Goal: Find specific page/section: Find specific page/section

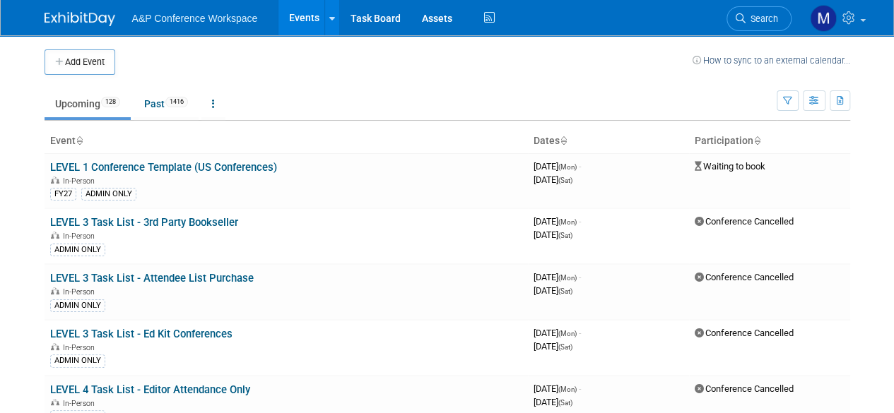
click at [838, 155] on td "Waiting to book" at bounding box center [769, 180] width 161 height 55
click at [754, 20] on span "Search" at bounding box center [762, 18] width 33 height 11
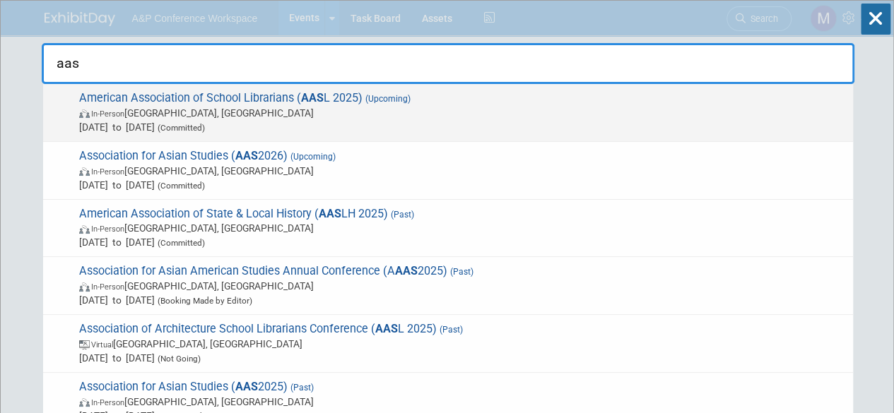
type input "aas"
click at [205, 95] on span "American Association of School Librarians ( AAS L 2025) (Upcoming) In-Person [G…" at bounding box center [460, 112] width 771 height 43
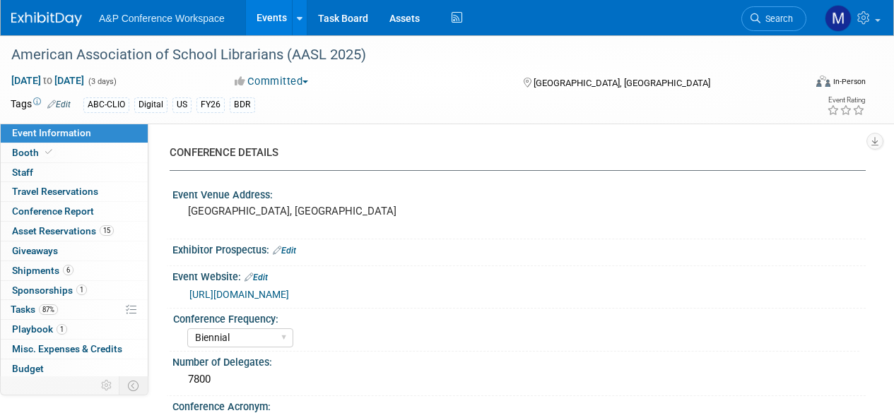
select select "Biennial"
select select "Level 1"
select select "In-Person Booth"
select select "Schools"
select select "Bloomsbury Digital Resources"
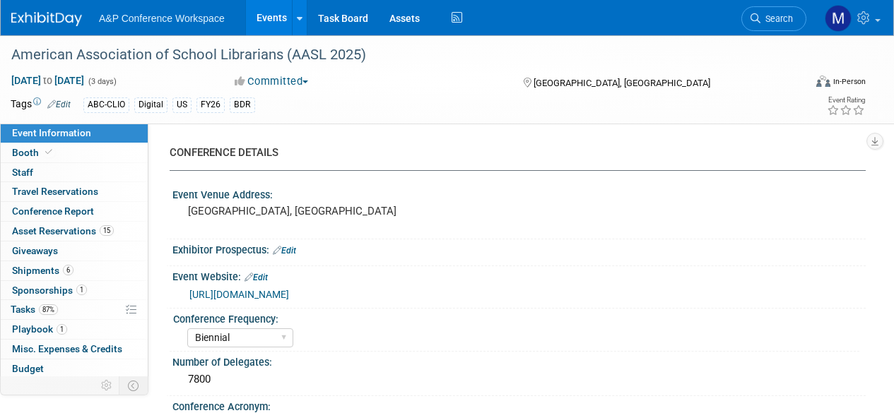
select select "Anne Weston"
select select "Mark Strong"
select select "Veronica Dove"
select select "BDR Product Awareness and Trial Generation​"
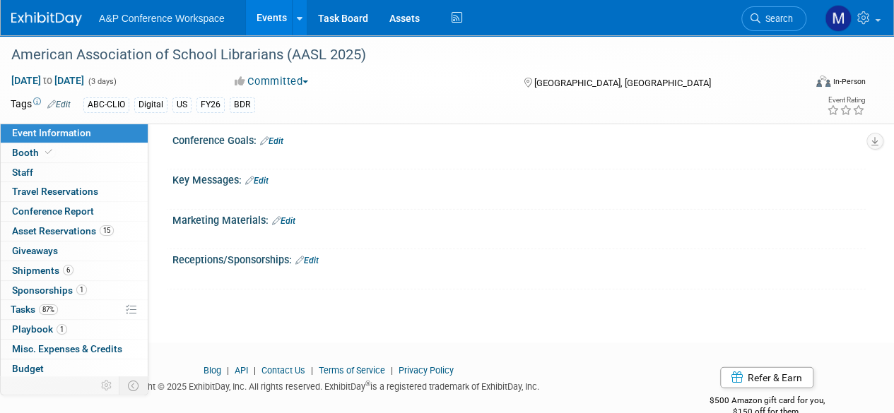
scroll to position [1660, 0]
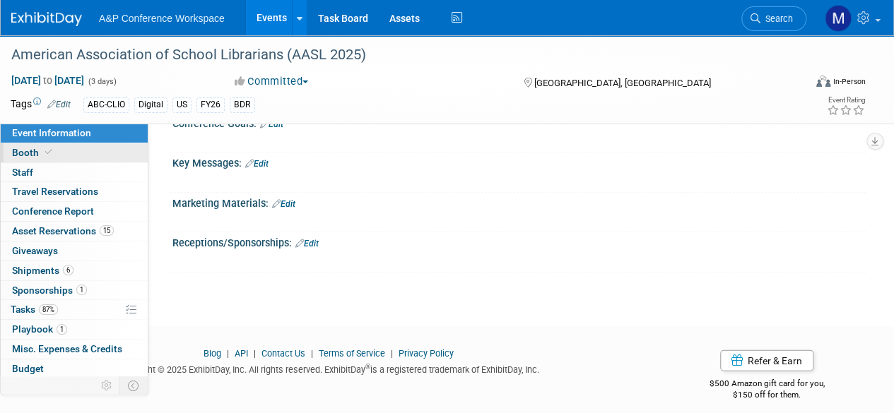
click at [69, 158] on link "Booth" at bounding box center [74, 152] width 147 height 19
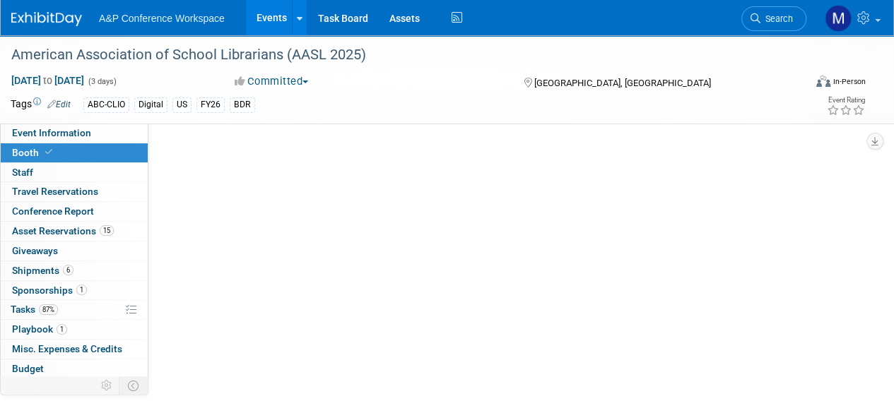
select select "CLDC - Digital/BDR"
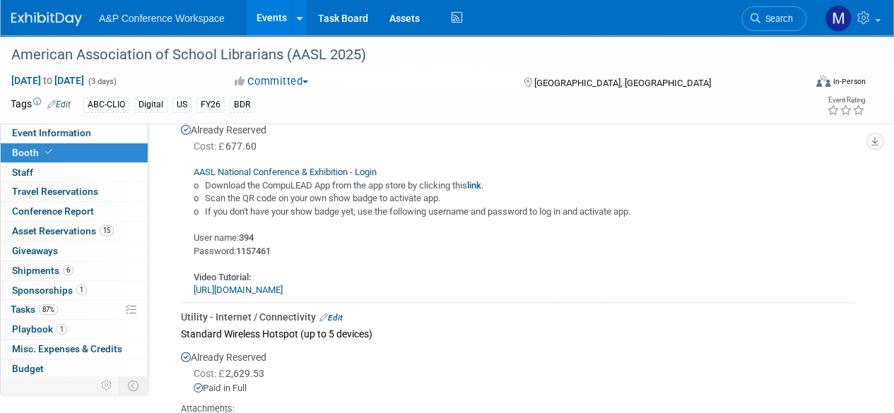
scroll to position [707, 0]
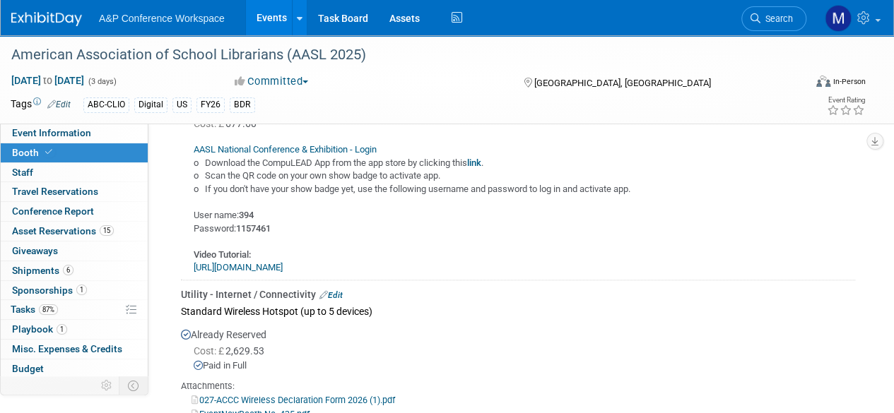
click at [283, 265] on link "https://youtu.be/5A6zxJL2d8c" at bounding box center [238, 267] width 89 height 11
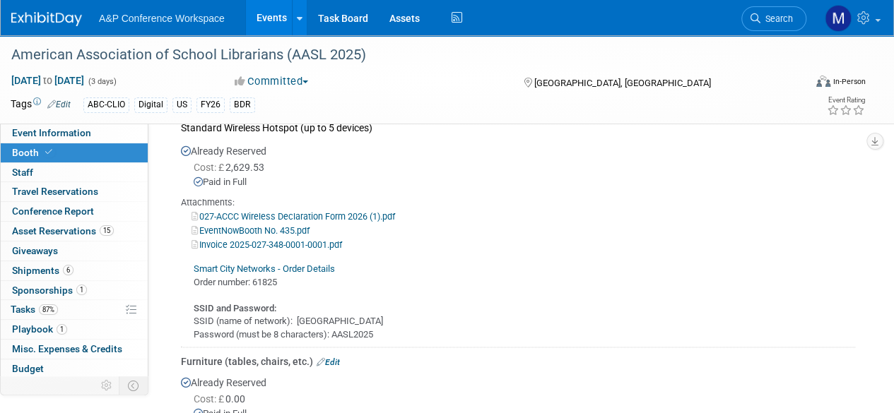
scroll to position [919, 0]
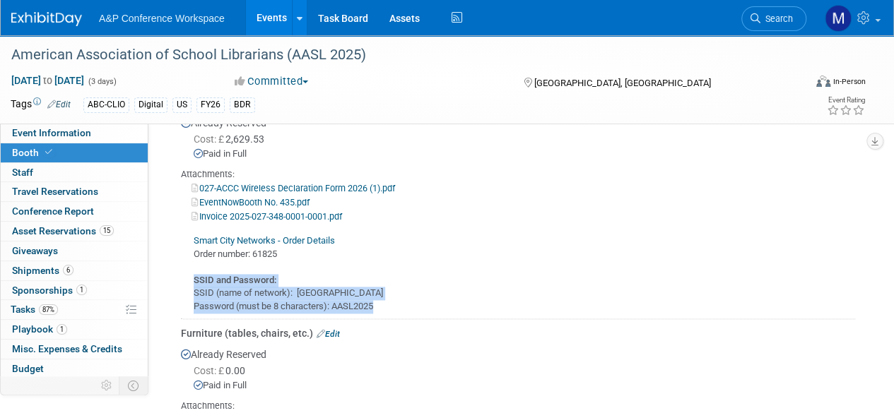
drag, startPoint x: 390, startPoint y: 303, endPoint x: 190, endPoint y: 278, distance: 201.6
click at [190, 278] on div "Smart City Networks - Order Details Order number: 61825 SSID and Password: SSID…" at bounding box center [518, 268] width 674 height 90
copy div "SSID and Password: SSID (name of network): BLOOMSBURY Password (must be 8 chara…"
click at [232, 199] on link "EventNowBooth No. 435.pdf" at bounding box center [251, 202] width 118 height 11
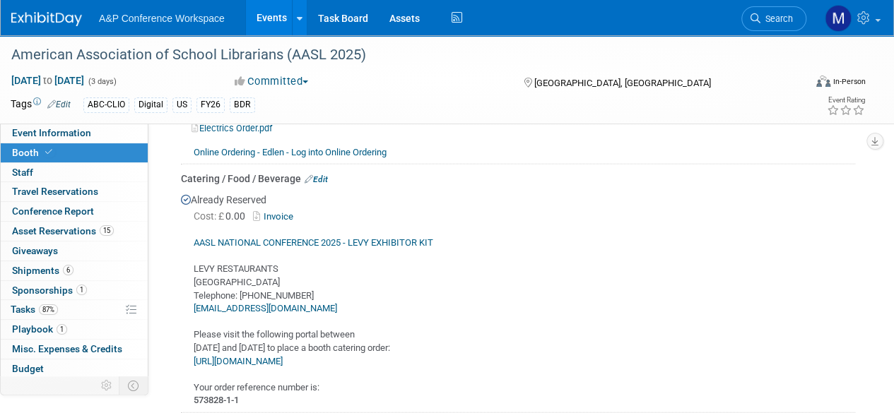
scroll to position [1414, 0]
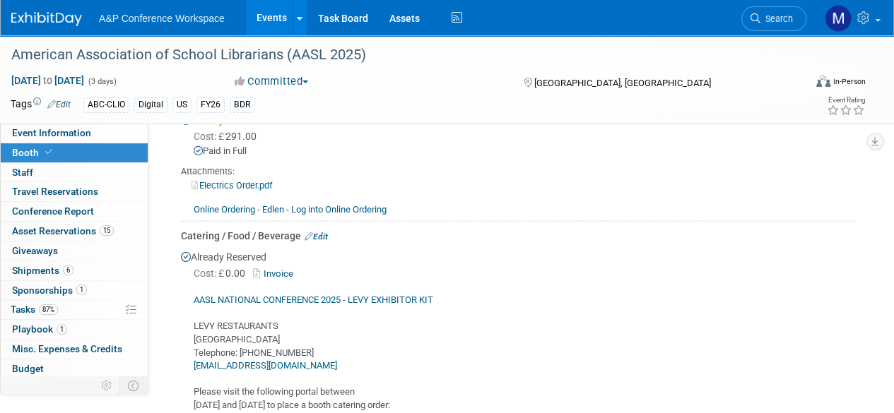
click at [288, 269] on link "Invoice" at bounding box center [276, 274] width 46 height 11
click at [775, 18] on span "Search" at bounding box center [777, 18] width 33 height 11
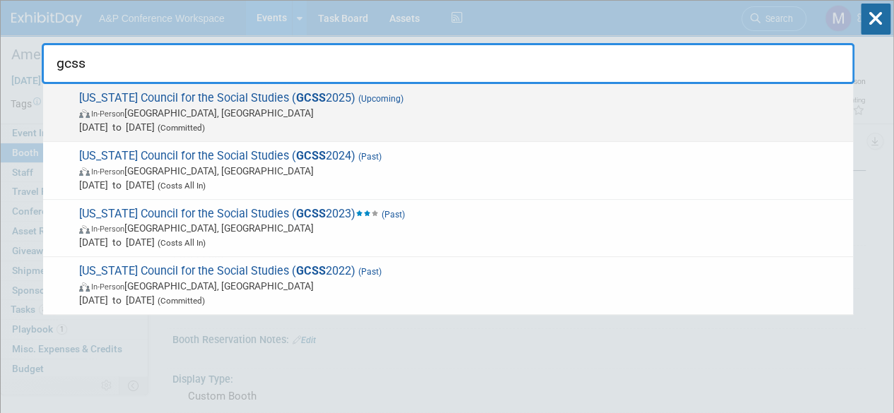
type input "gcss"
click at [208, 101] on span "Georgia Council for the Social Studies ( GCSS 2025) (Upcoming) In-Person Athens…" at bounding box center [460, 112] width 771 height 43
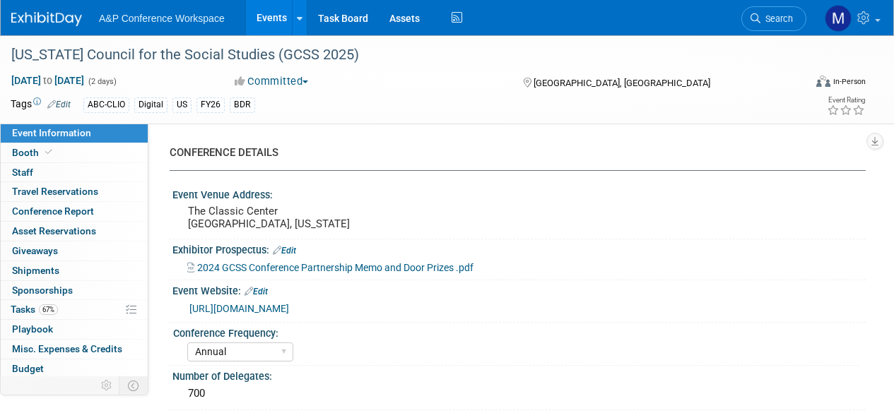
select select "Annual"
select select "Level 2"
select select "In-Person Booth"
select select "Schools"
select select "Bloomsbury Digital Resources"
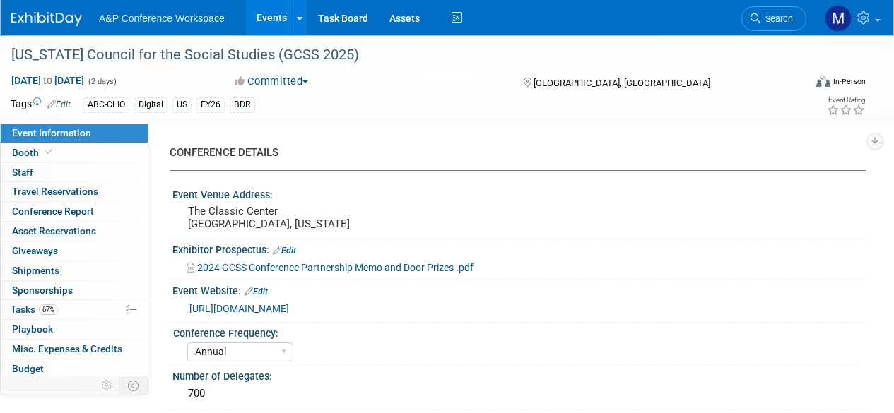
select select "Amanda Oney"
select select "Mark Strong"
select select "Rosalie Love"
select select "BDR Product Awareness and Trial Generation​"
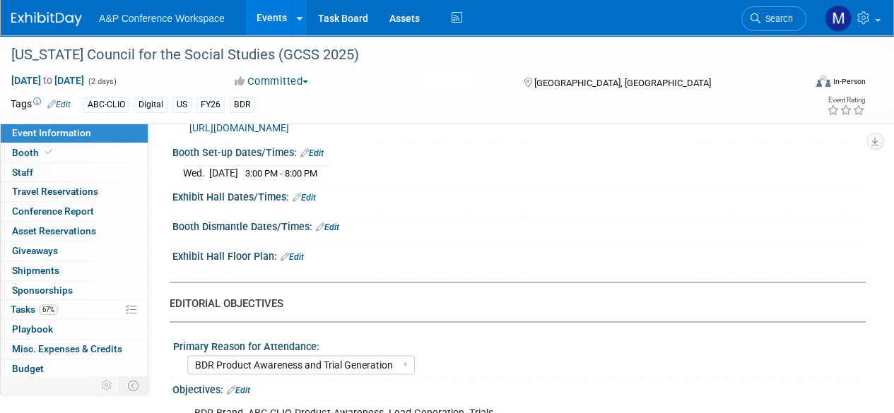
scroll to position [990, 0]
